Goal: Find specific page/section: Find specific page/section

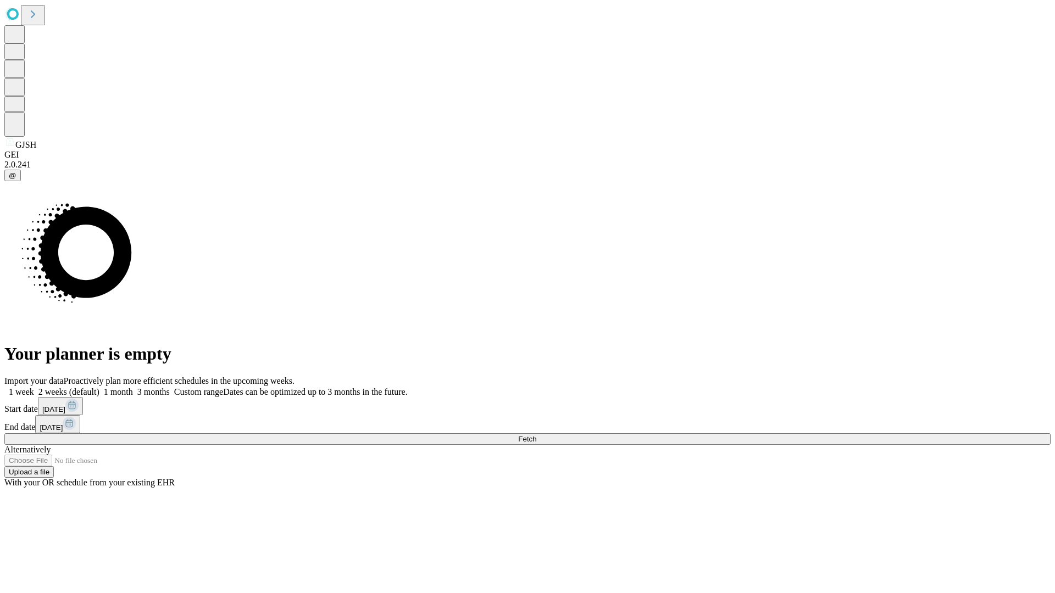
click at [536, 435] on span "Fetch" at bounding box center [527, 439] width 18 height 8
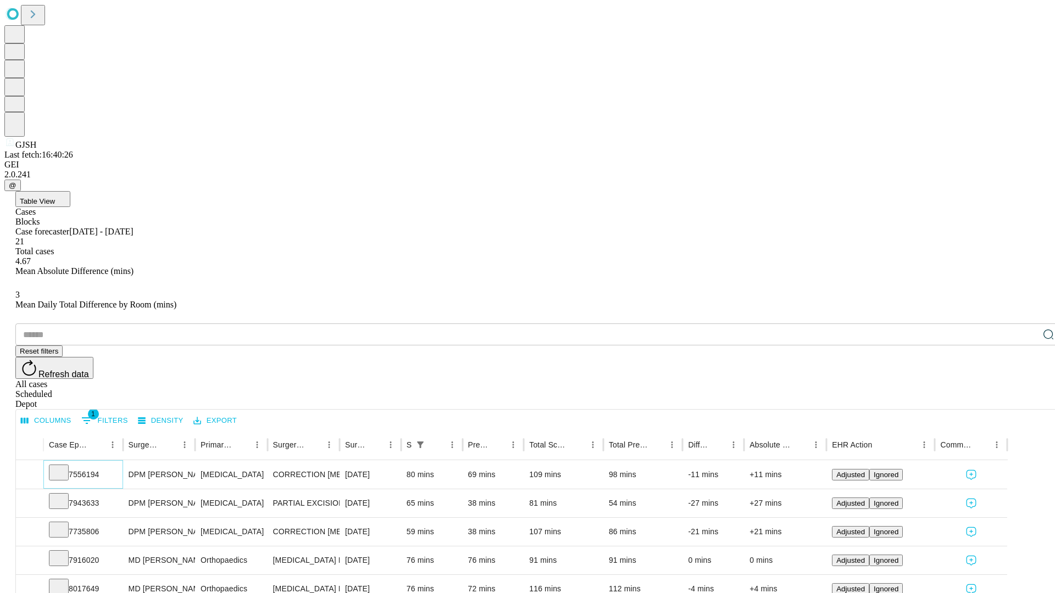
click at [64, 466] on icon at bounding box center [58, 471] width 11 height 11
